Goal: Transaction & Acquisition: Purchase product/service

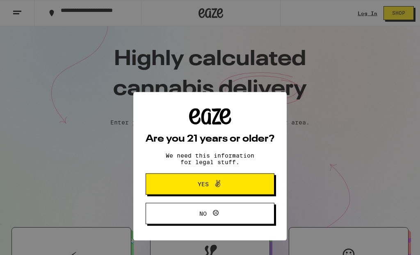
click at [246, 151] on button "Yes" at bounding box center [210, 145] width 129 height 21
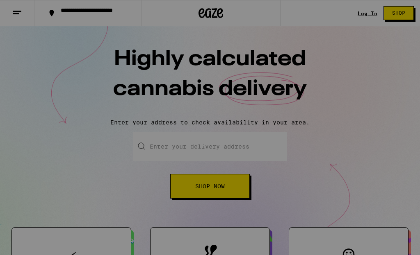
click at [199, 111] on div "No thanks" at bounding box center [184, 93] width 114 height 149
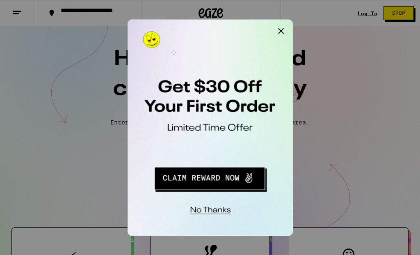
click at [196, 151] on button "No thanks" at bounding box center [181, 151] width 60 height 17
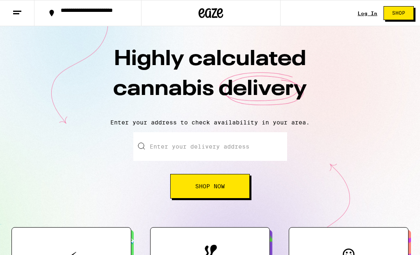
click at [177, 159] on input "Enter your delivery address" at bounding box center [210, 146] width 154 height 29
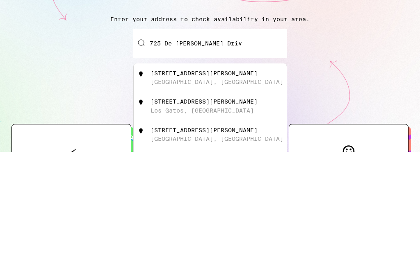
click at [200, 173] on div "[STREET_ADDRESS][PERSON_NAME]" at bounding box center [223, 181] width 146 height 16
type input "[STREET_ADDRESS][PERSON_NAME]"
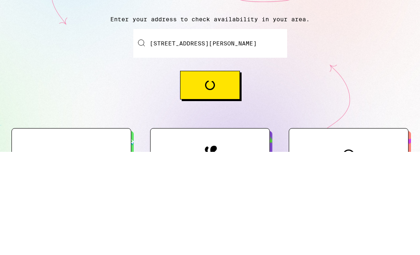
scroll to position [103, 0]
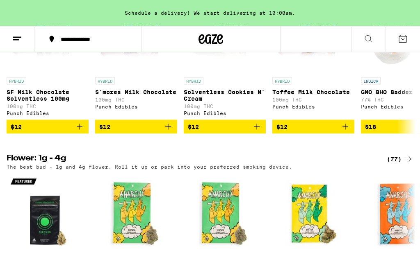
scroll to position [540, 0]
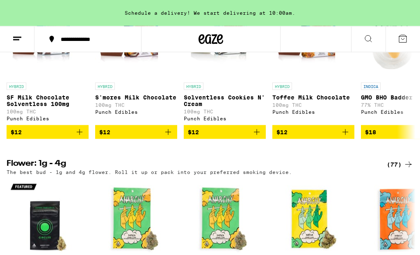
click at [370, 39] on icon at bounding box center [368, 39] width 7 height 7
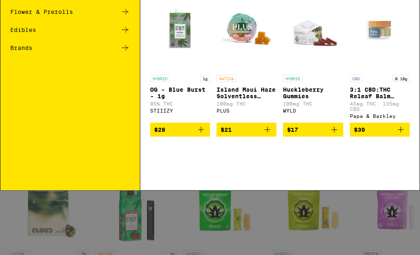
scroll to position [0, 0]
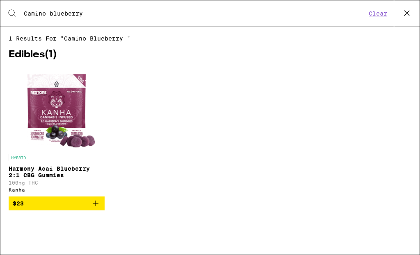
click at [45, 14] on input "Camino blueberry" at bounding box center [194, 13] width 343 height 7
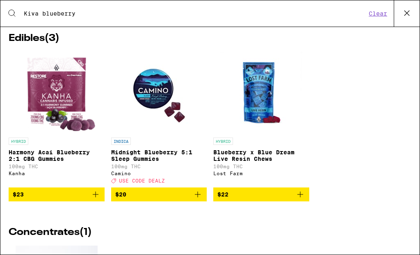
scroll to position [205, 0]
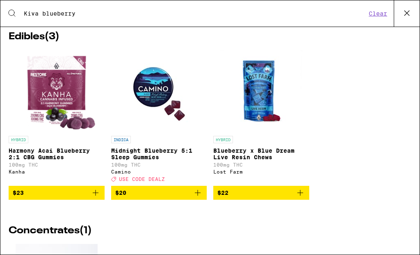
type input "Kiva blueberry"
click at [158, 102] on img "Open page for Midnight Blueberry 5:1 Sleep Gummies from Camino" at bounding box center [159, 91] width 82 height 82
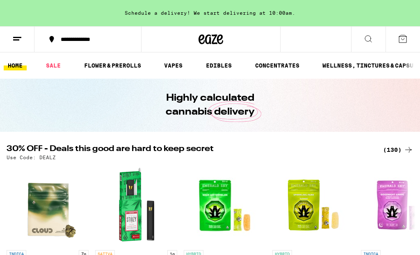
click at [52, 67] on link "SALE" at bounding box center [53, 66] width 23 height 10
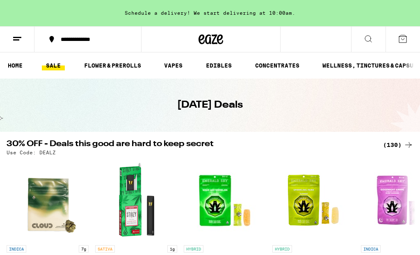
click at [367, 42] on icon at bounding box center [368, 39] width 10 height 10
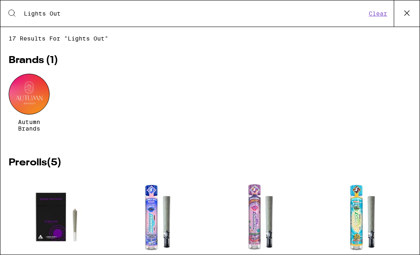
click at [79, 13] on input "Lights Out" at bounding box center [194, 13] width 343 height 7
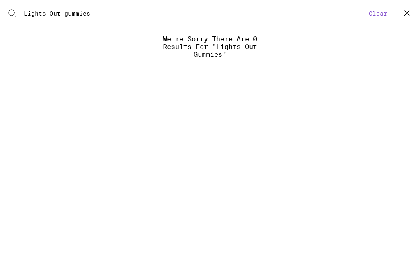
click at [24, 10] on input "Lights Out gummies" at bounding box center [194, 13] width 343 height 7
click at [48, 12] on input "Lights Out gummies" at bounding box center [194, 13] width 343 height 7
click at [25, 10] on input "LightsOut gummies" at bounding box center [194, 13] width 343 height 7
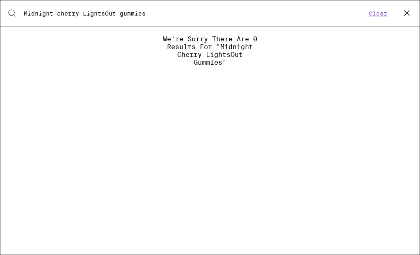
type input "Midnight cherry LightsOut gummies"
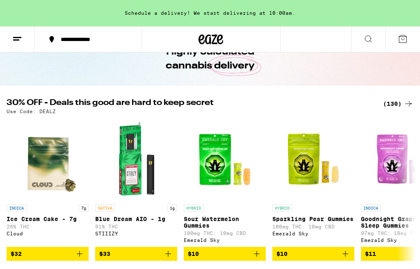
click at [366, 39] on icon at bounding box center [368, 39] width 10 height 10
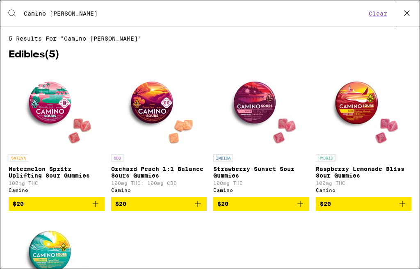
type input "Camino [PERSON_NAME]"
